Goal: Information Seeking & Learning: Find specific fact

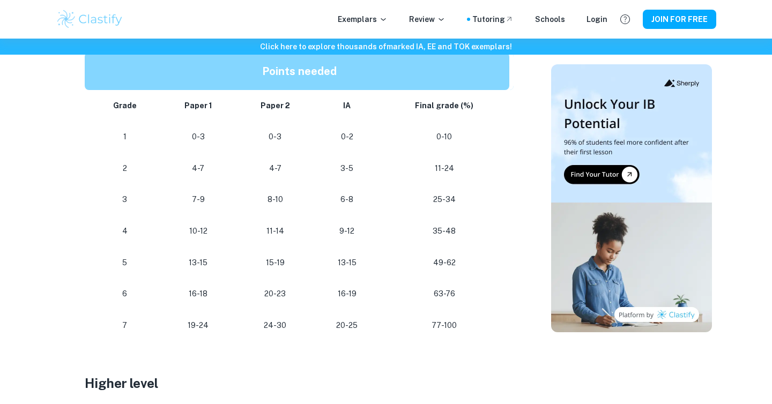
scroll to position [623, 0]
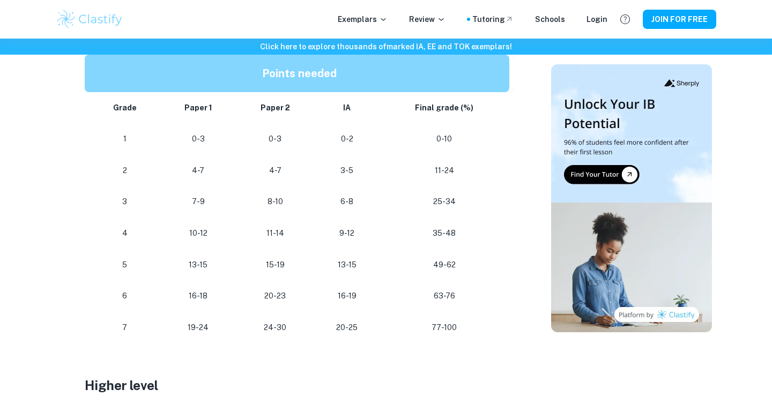
click at [200, 265] on p "13-15" at bounding box center [198, 265] width 58 height 14
click at [200, 263] on p "13-15" at bounding box center [198, 265] width 58 height 14
click at [194, 262] on p "13-15" at bounding box center [198, 265] width 58 height 14
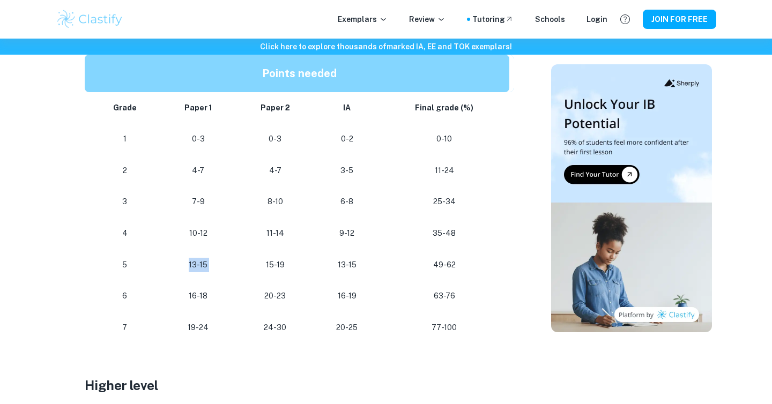
click at [194, 262] on p "13-15" at bounding box center [198, 265] width 58 height 14
click at [243, 251] on td "15-19" at bounding box center [275, 265] width 78 height 32
